Goal: Task Accomplishment & Management: Manage account settings

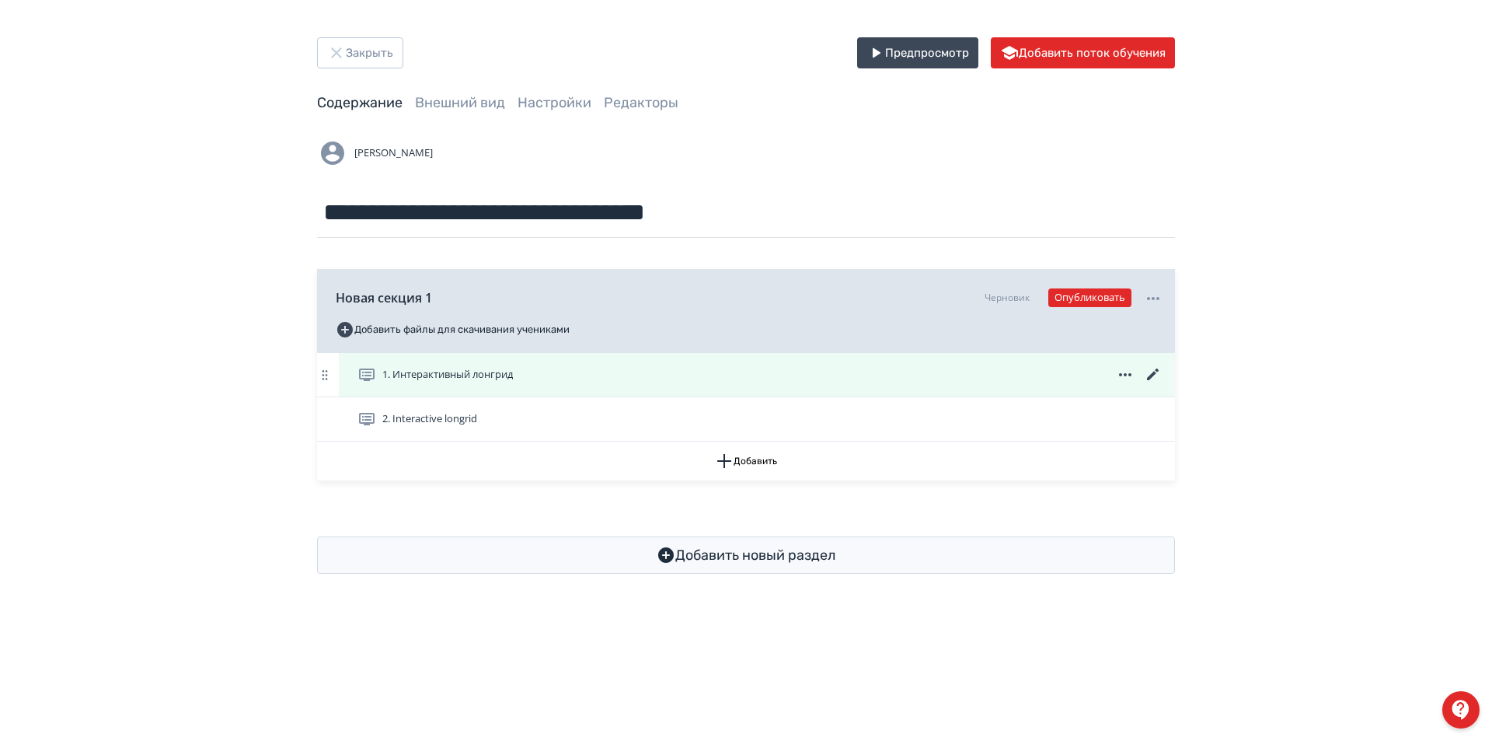
click at [1152, 371] on icon at bounding box center [1153, 374] width 19 height 19
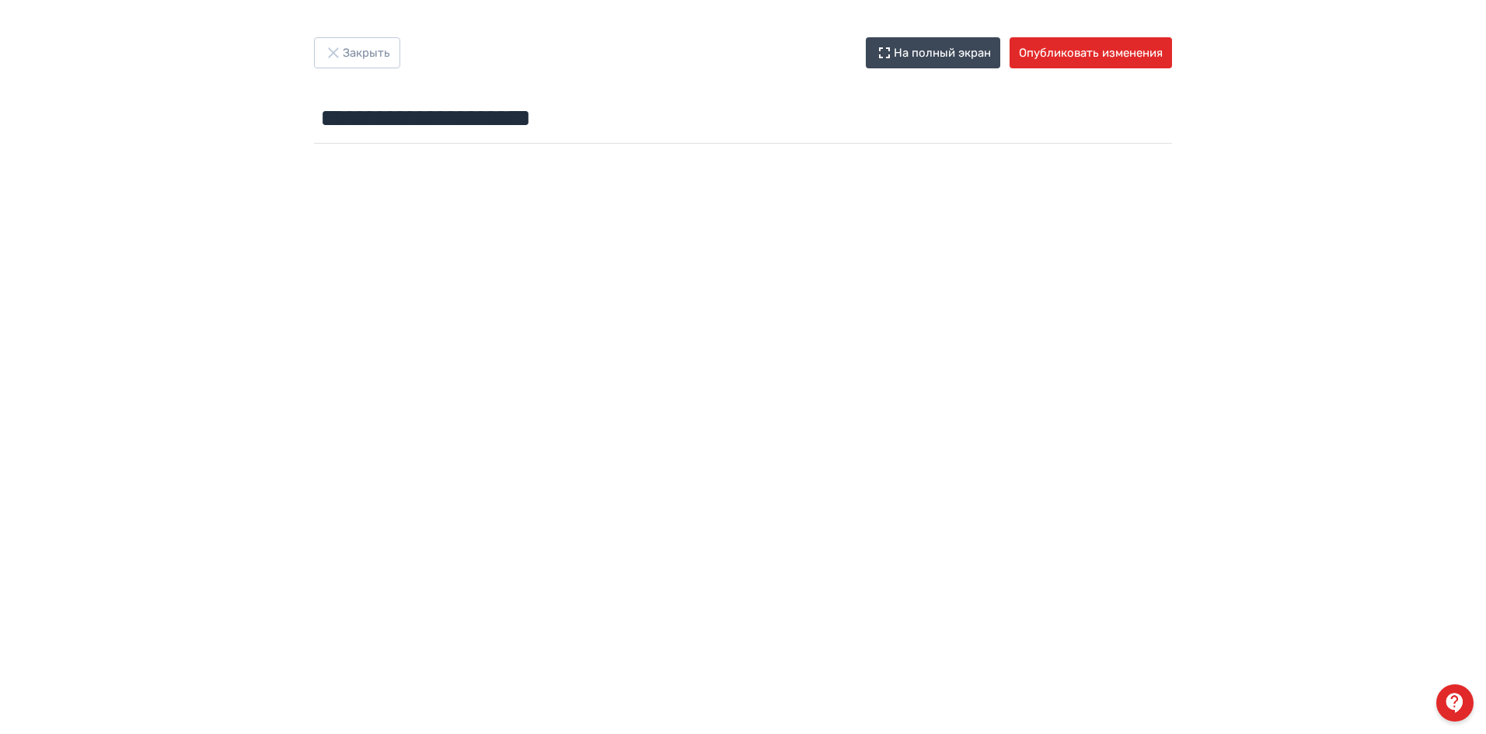
click at [378, 72] on div "**********" at bounding box center [743, 93] width 933 height 113
click at [377, 60] on button "Закрыть" at bounding box center [357, 52] width 86 height 31
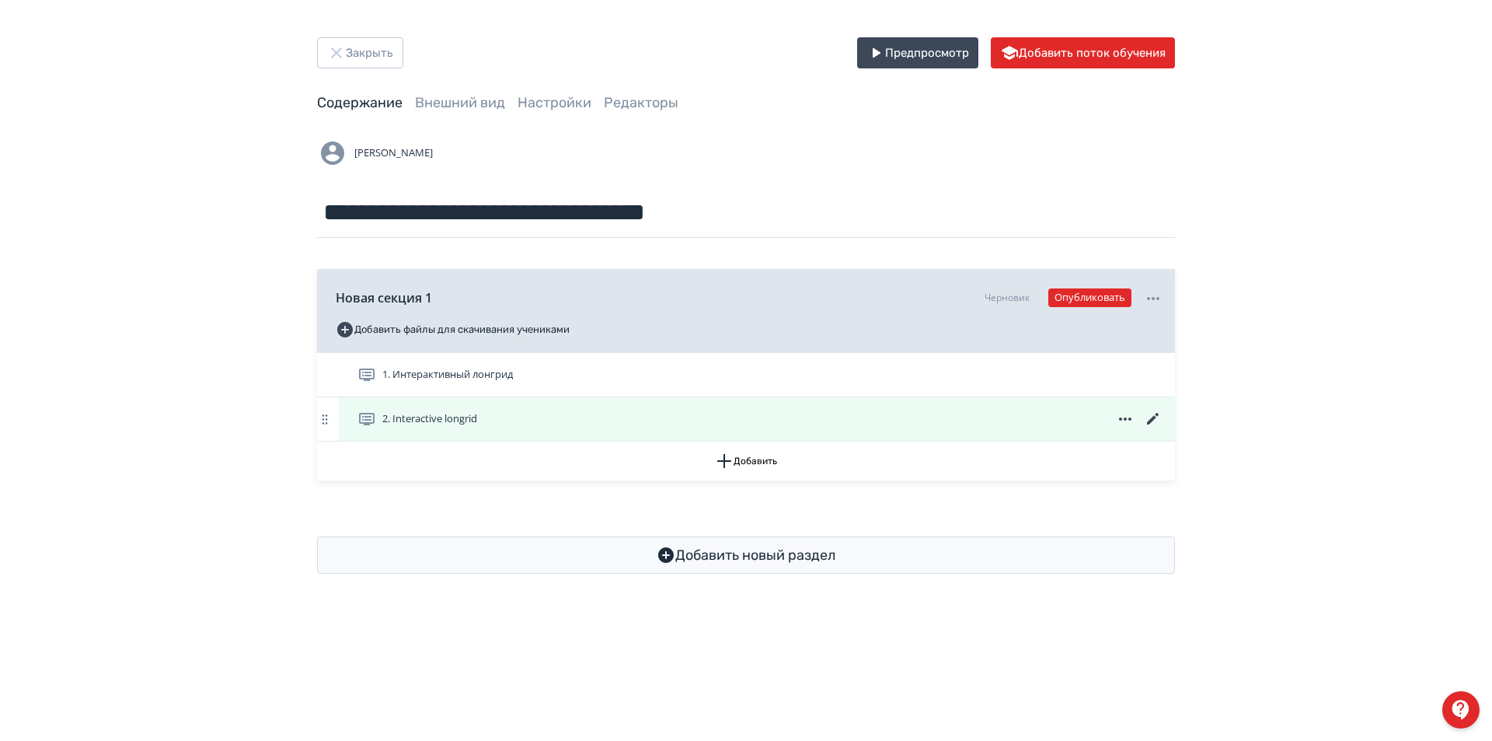
click at [1159, 415] on icon at bounding box center [1153, 419] width 19 height 19
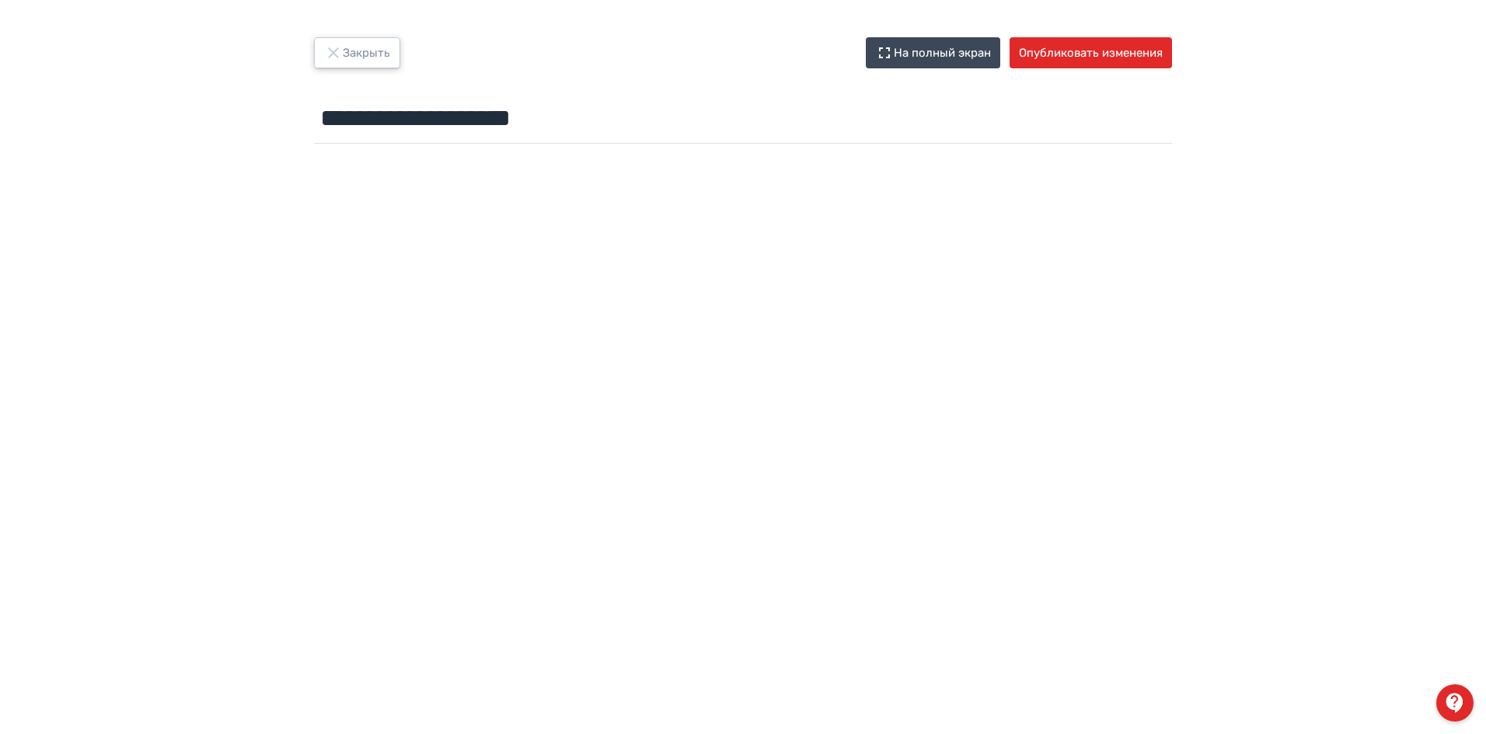
click at [370, 58] on button "Закрыть" at bounding box center [357, 52] width 86 height 31
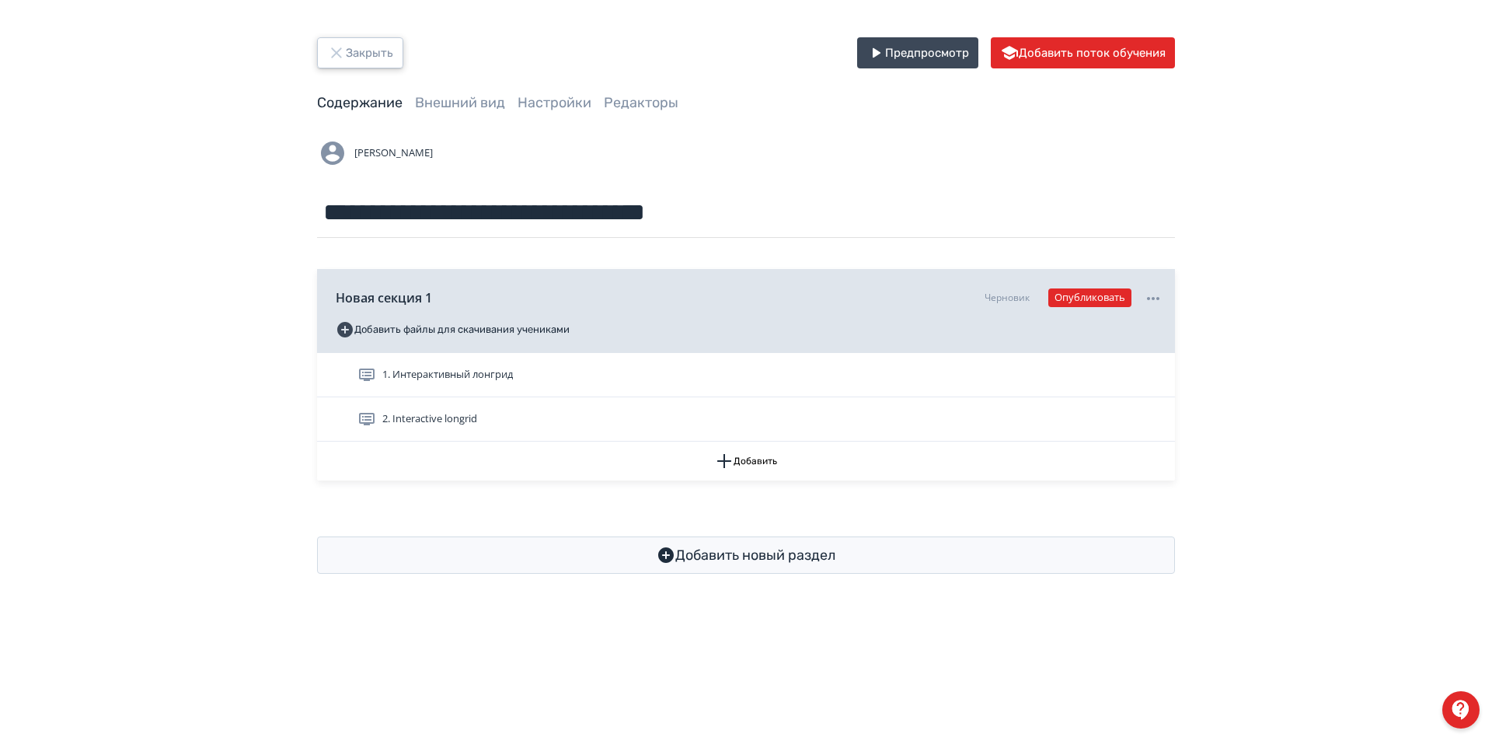
click at [370, 58] on button "Закрыть" at bounding box center [360, 52] width 86 height 31
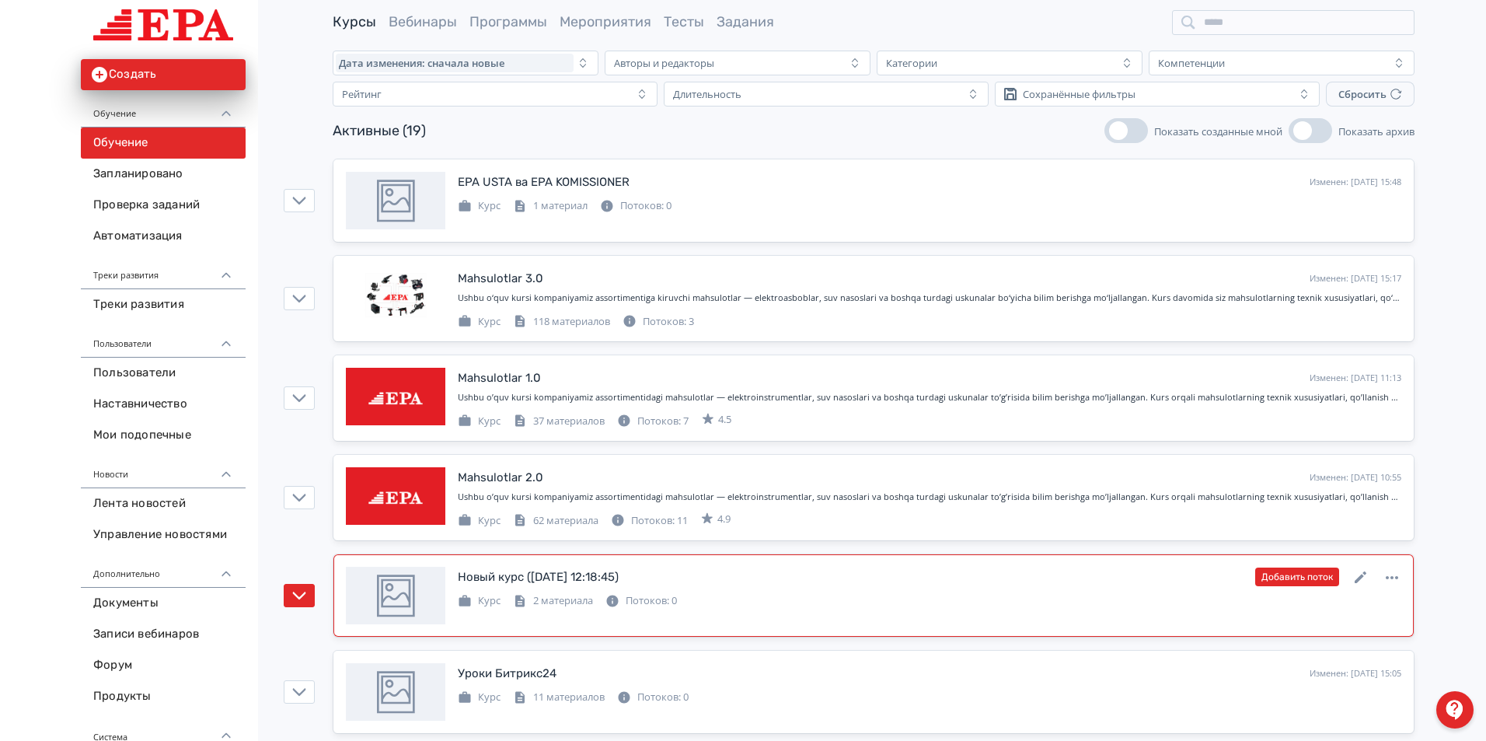
scroll to position [78, 0]
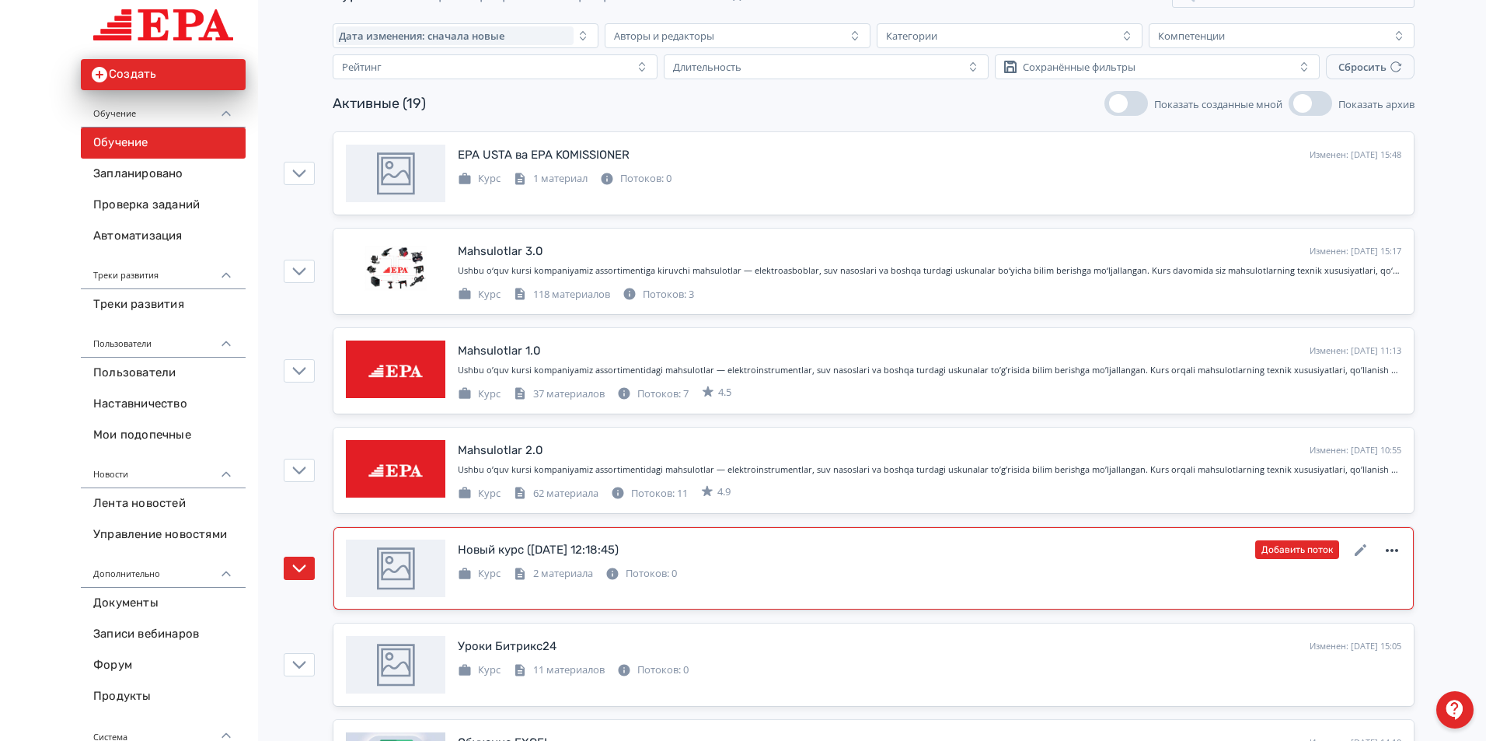
click at [1389, 549] on icon at bounding box center [1392, 550] width 19 height 19
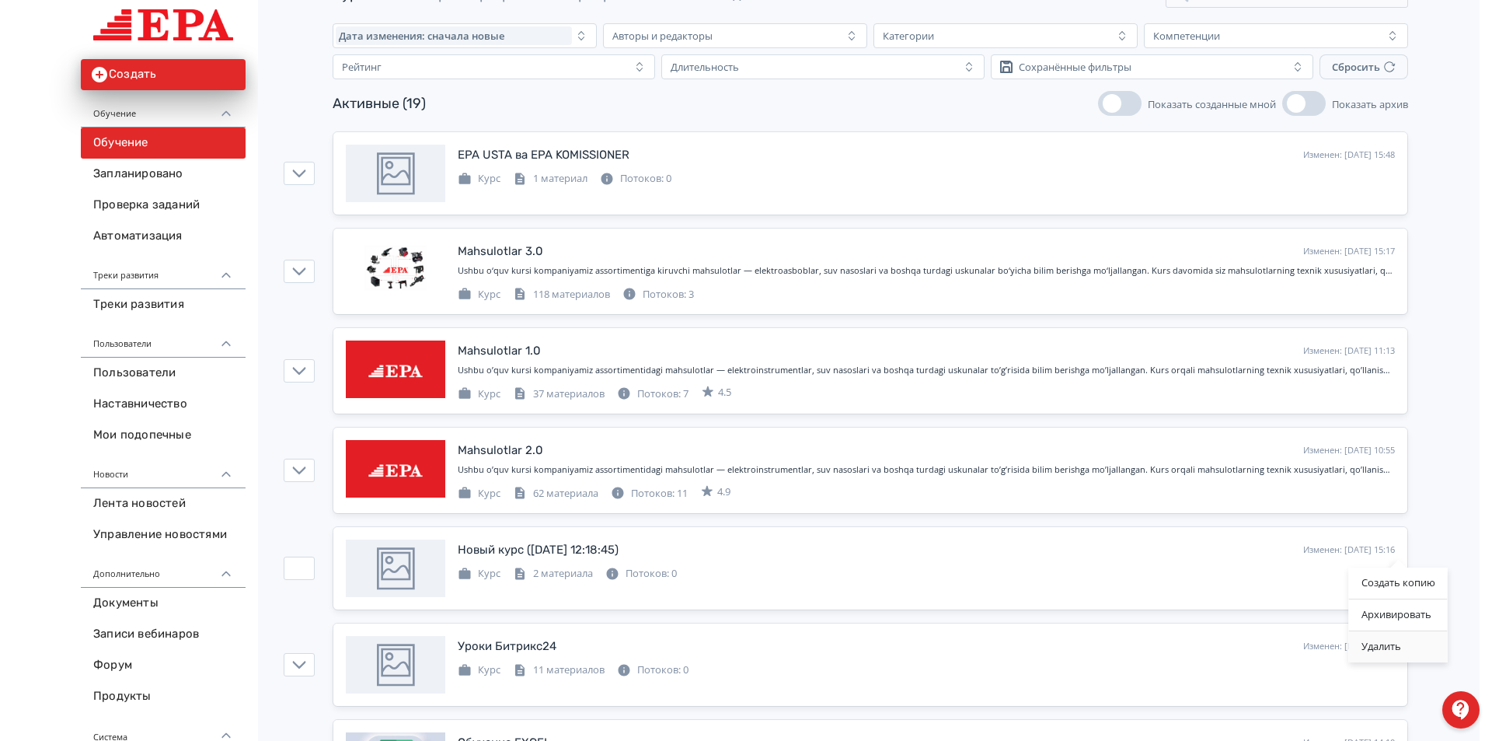
click at [1390, 650] on div "Удалить" at bounding box center [1398, 646] width 99 height 31
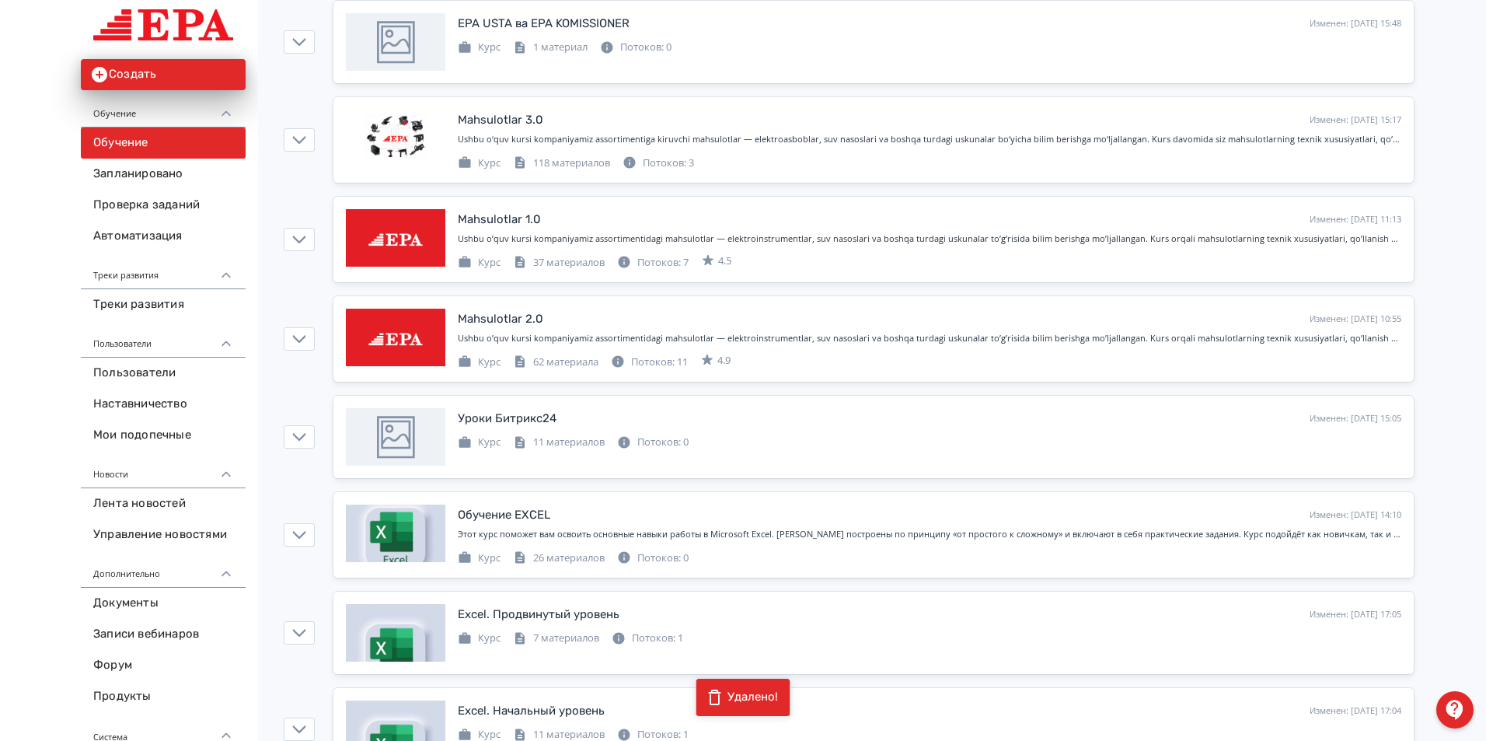
scroll to position [0, 0]
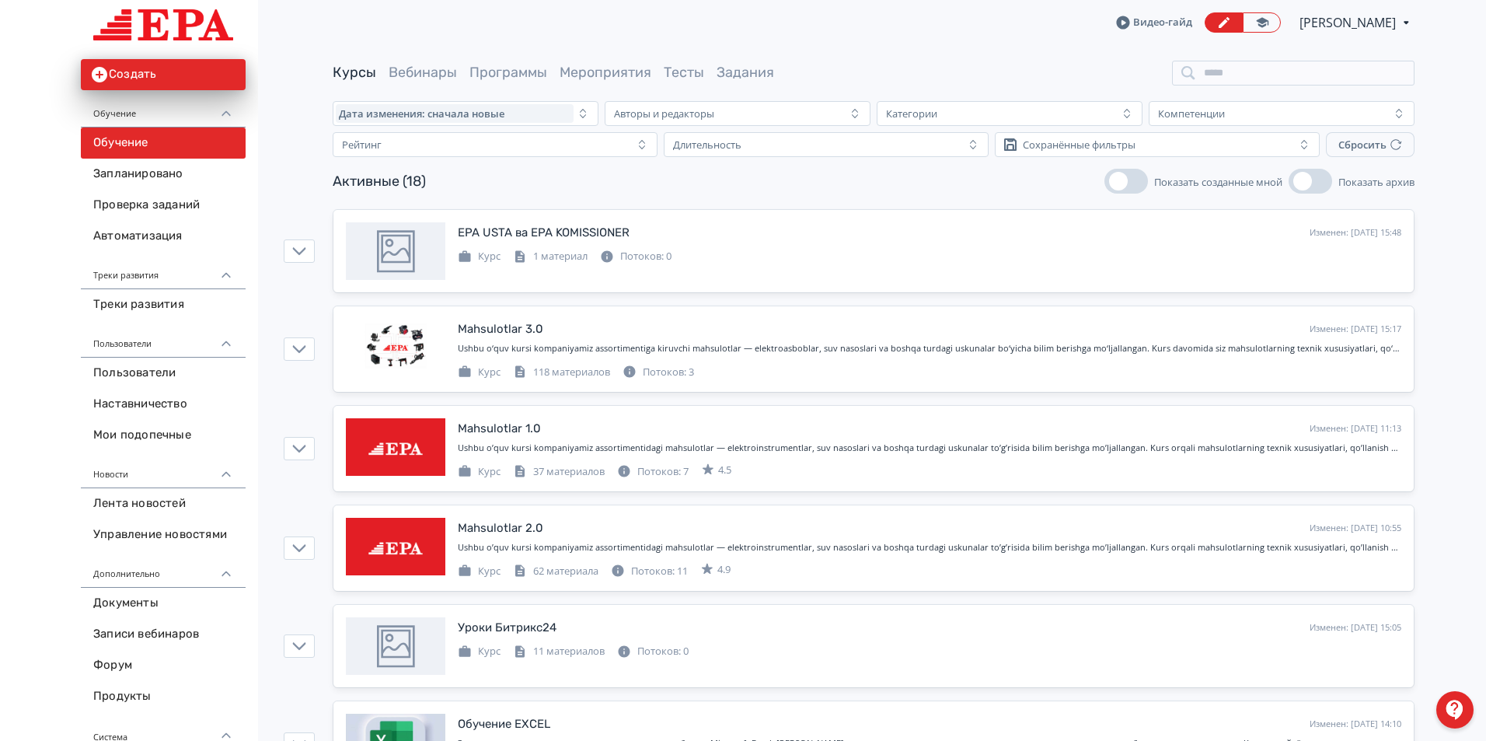
click at [922, 188] on div "Активные (18) Показать созданные мной Показать архив" at bounding box center [874, 181] width 1082 height 25
click at [1445, 113] on div "Дата изменения: сначала новые Авторы и редакторы [PERSON_NAME] Рейтинг Длительн…" at bounding box center [873, 129] width 1225 height 56
click at [926, 191] on div "Активные (18) Показать созданные мной Показать архив" at bounding box center [874, 181] width 1082 height 25
drag, startPoint x: 532, startPoint y: 200, endPoint x: 542, endPoint y: 199, distance: 9.4
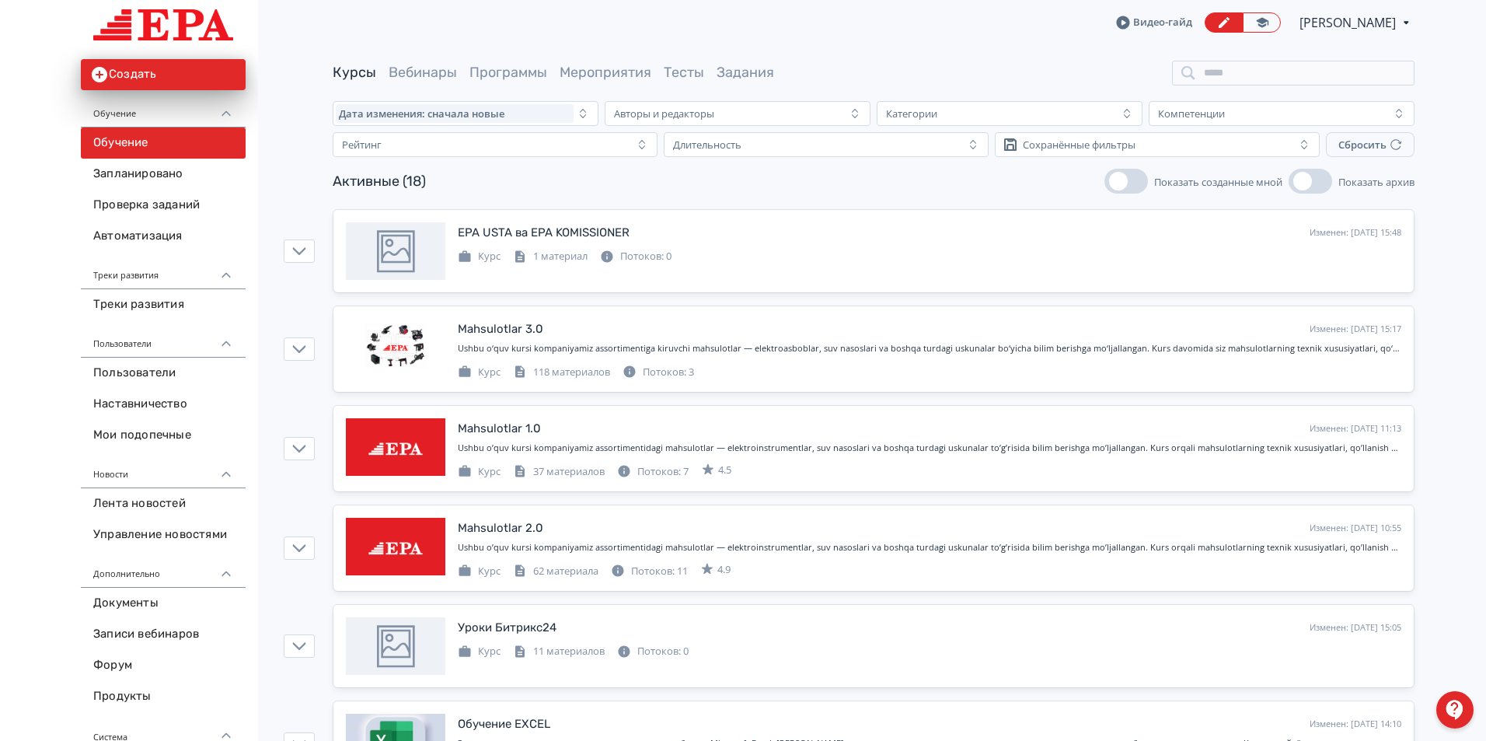
click at [567, 187] on div "Активные (18) Показать созданные мной Показать архив" at bounding box center [874, 181] width 1082 height 25
click at [924, 193] on div "Активные (18) Показать созданные мной Показать архив" at bounding box center [874, 181] width 1082 height 25
click at [1010, 183] on div "Активные (18) Показать созданные мной Показать архив" at bounding box center [874, 181] width 1082 height 25
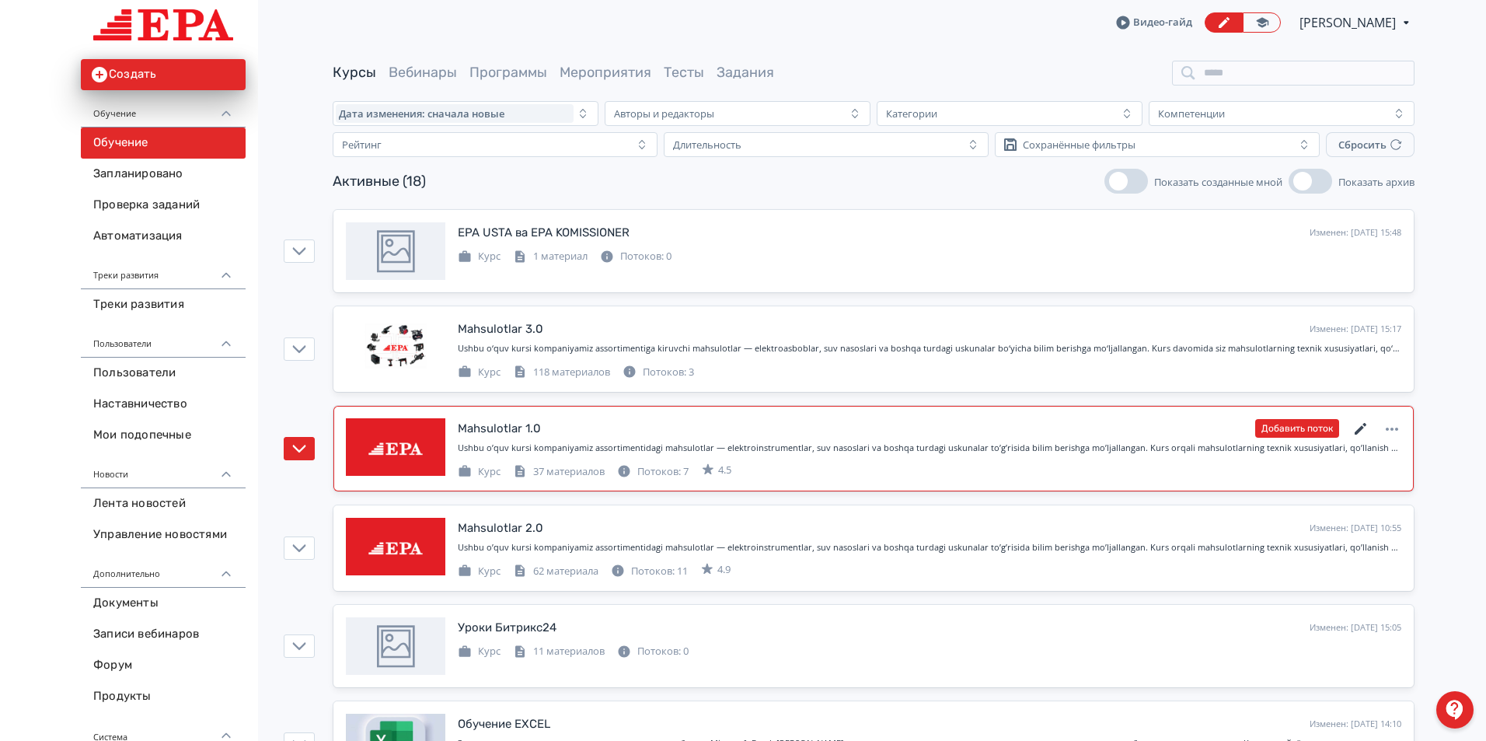
click at [1359, 427] on icon at bounding box center [1360, 429] width 19 height 19
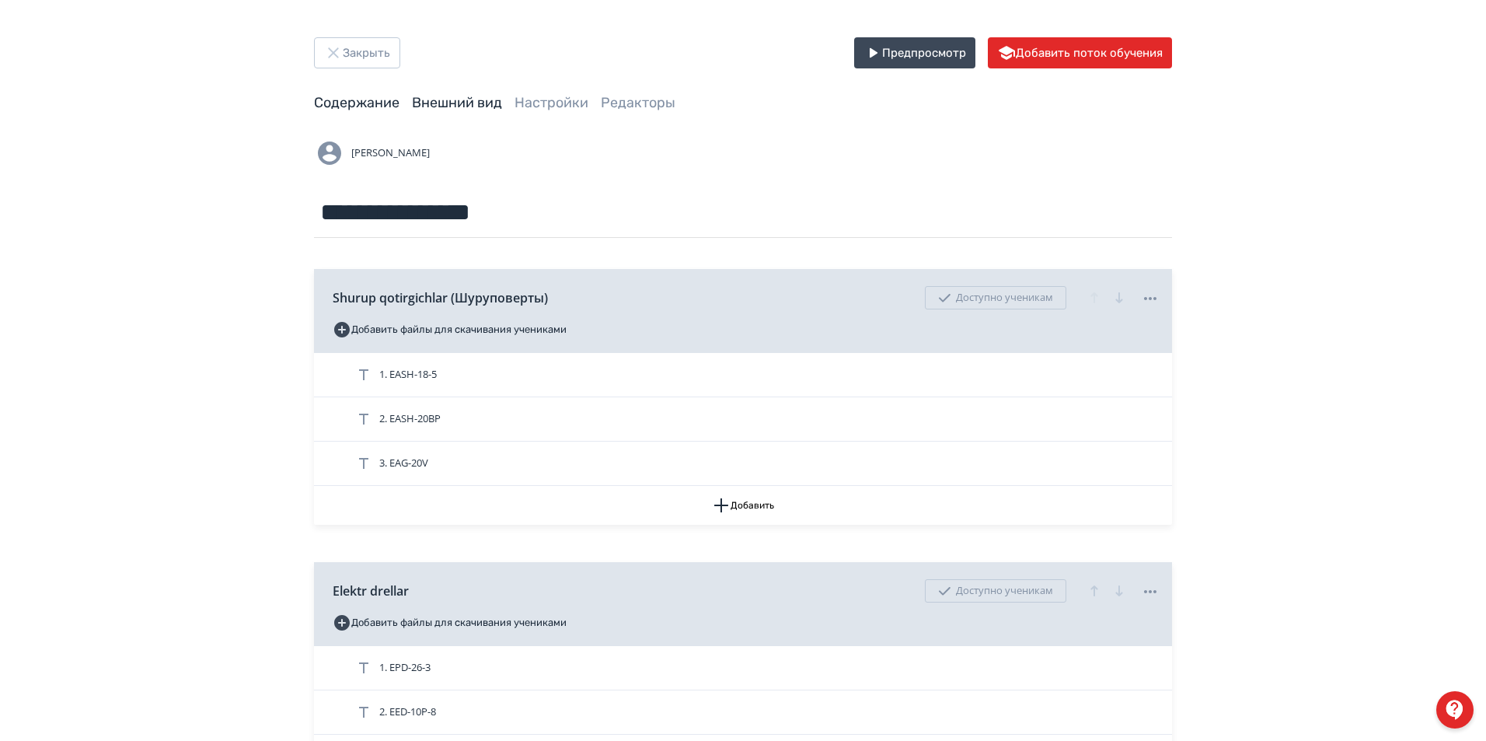
click at [499, 99] on link "Внешний вид" at bounding box center [457, 102] width 90 height 17
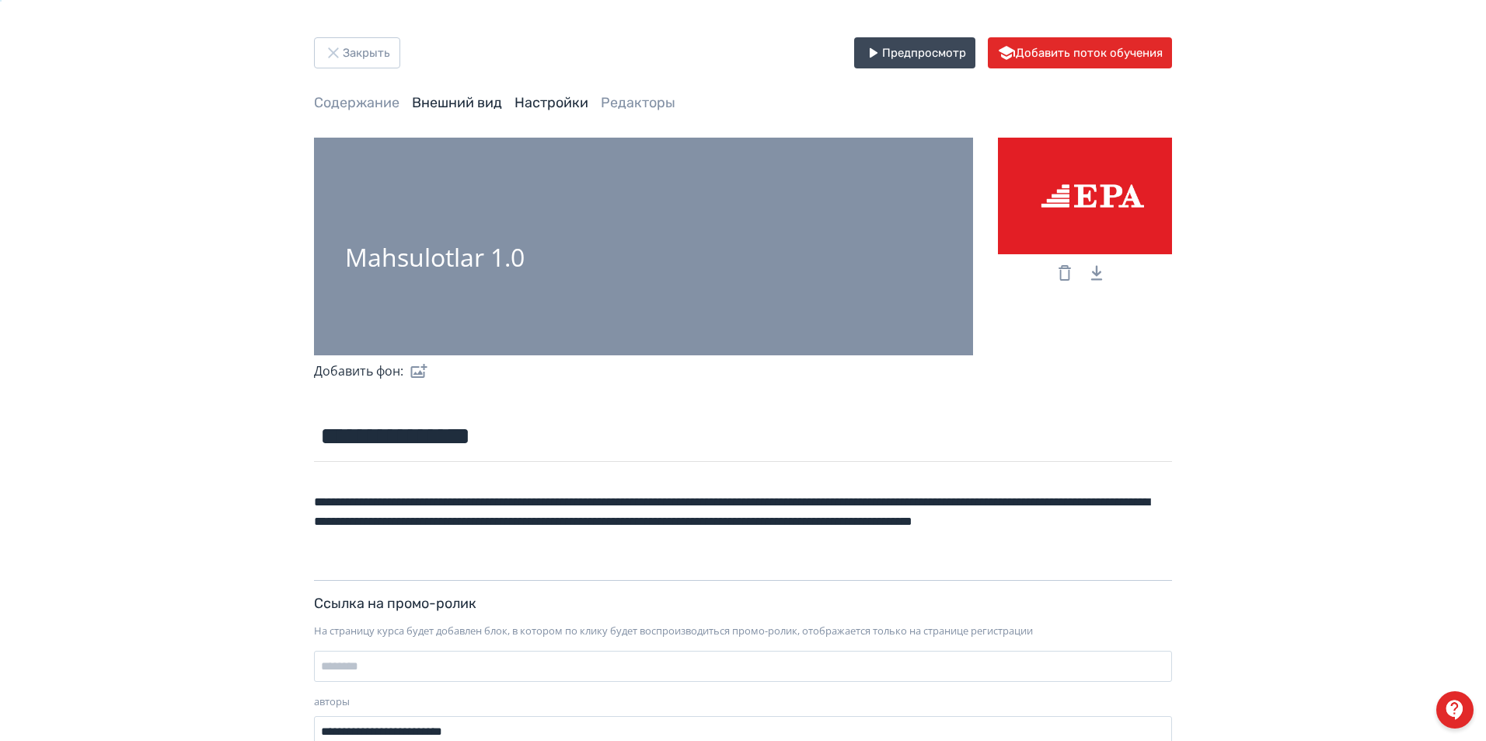
click at [561, 99] on link "Настройки" at bounding box center [551, 102] width 74 height 17
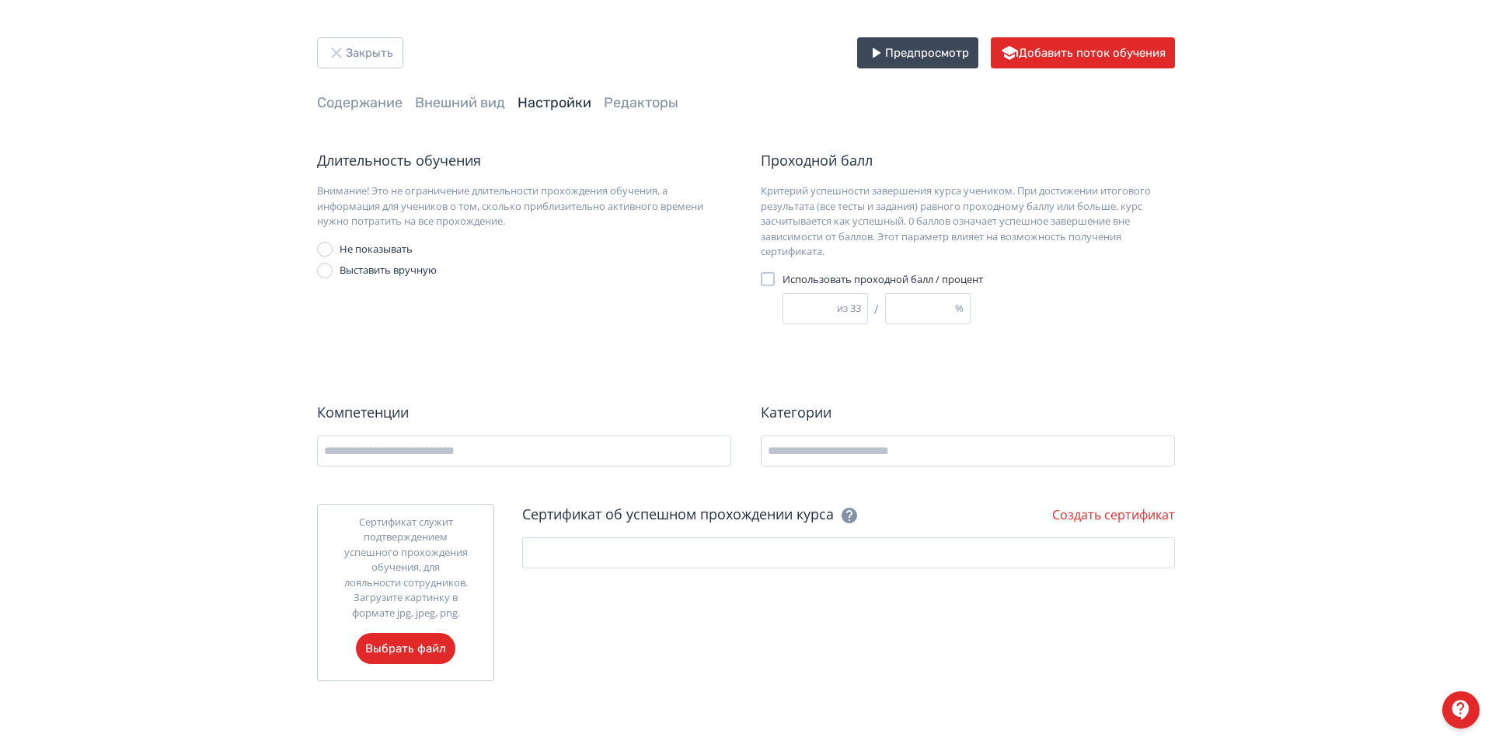
click at [1039, 284] on div "Использовать проходной балл / процент" at bounding box center [906, 280] width 290 height 16
click at [441, 643] on label "Сертификат служит подтверждением успешного прохождения обучения, для лояльности…" at bounding box center [406, 589] width 126 height 150
click at [0, 0] on input "Сертификат служит подтверждением успешного прохождения обучения, для лояльности…" at bounding box center [0, 0] width 0 height 0
click at [890, 553] on input "text" at bounding box center [848, 552] width 653 height 31
click at [1097, 519] on link "Создать сертификат" at bounding box center [1113, 514] width 123 height 17
